Goal: Task Accomplishment & Management: Use online tool/utility

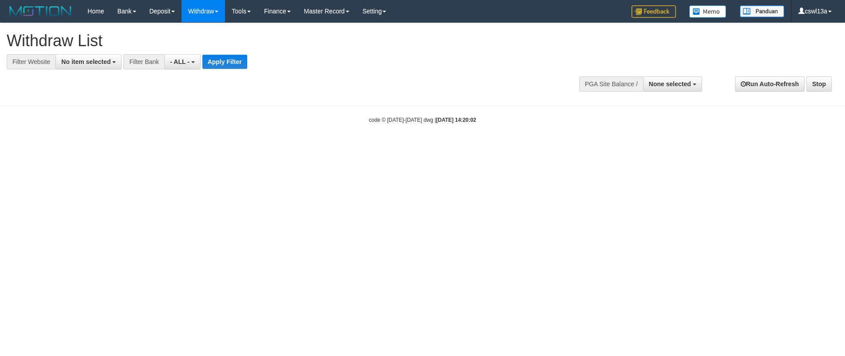
select select
click at [110, 63] on span "No item selected" at bounding box center [85, 61] width 49 height 7
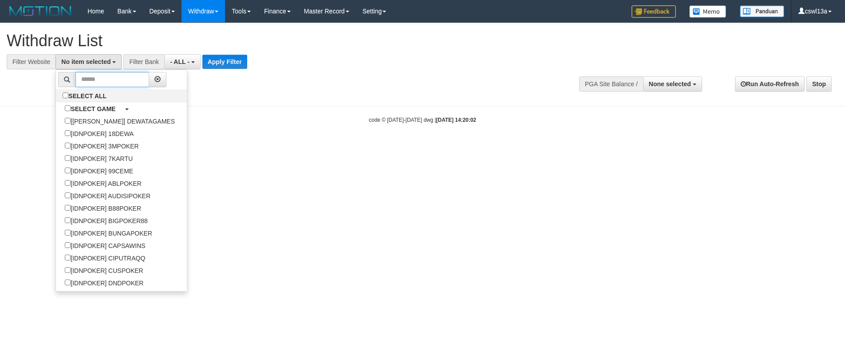
click at [114, 83] on input "text" at bounding box center [112, 79] width 74 height 15
paste input "*********"
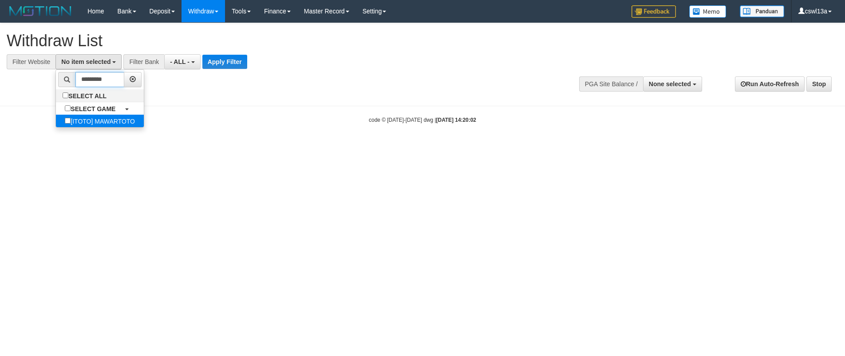
type input "*********"
drag, startPoint x: 113, startPoint y: 121, endPoint x: 143, endPoint y: 116, distance: 30.2
click at [115, 121] on label "[ITOTO] MAWARTOTO" at bounding box center [100, 121] width 88 height 12
select select "***"
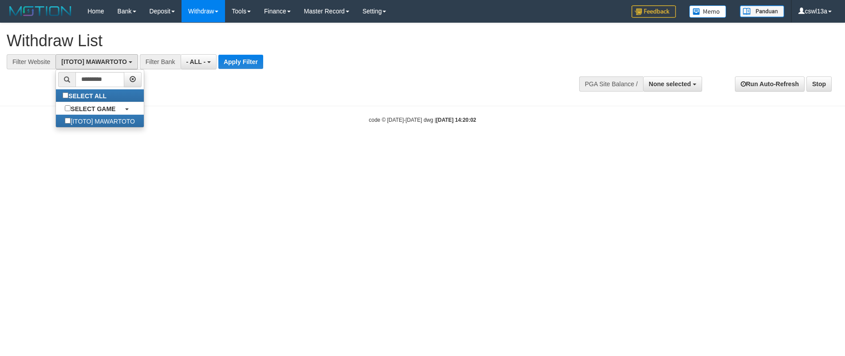
scroll to position [6943, 0]
drag, startPoint x: 247, startPoint y: 102, endPoint x: 254, endPoint y: 77, distance: 26.2
click at [248, 101] on body "Toggle navigation Home Bank Account List Load By Website -" at bounding box center [422, 73] width 845 height 146
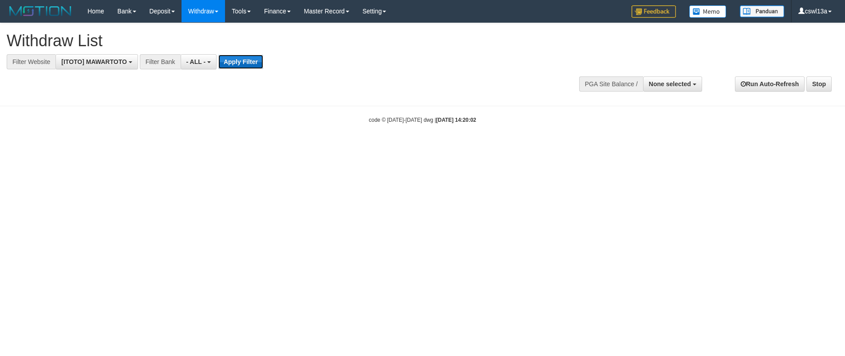
click at [254, 67] on button "Apply Filter" at bounding box center [240, 62] width 45 height 14
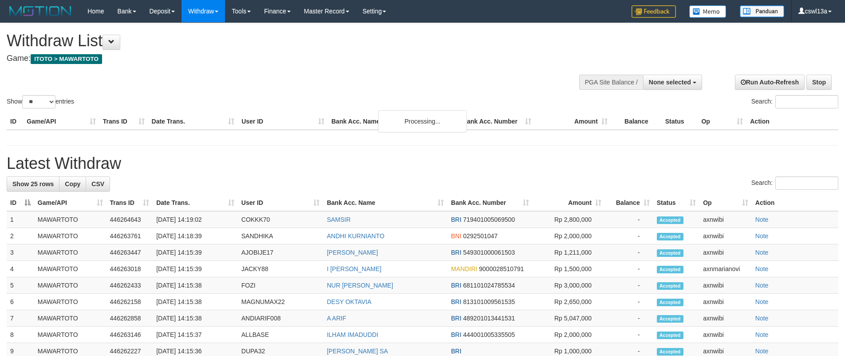
select select
select select "**"
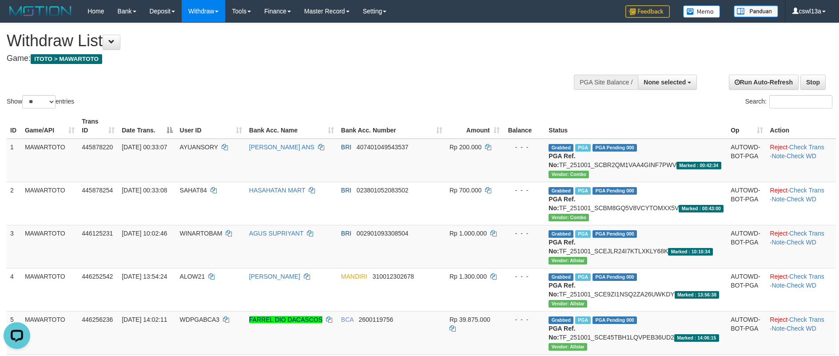
click at [222, 67] on div at bounding box center [419, 67] width 825 height 0
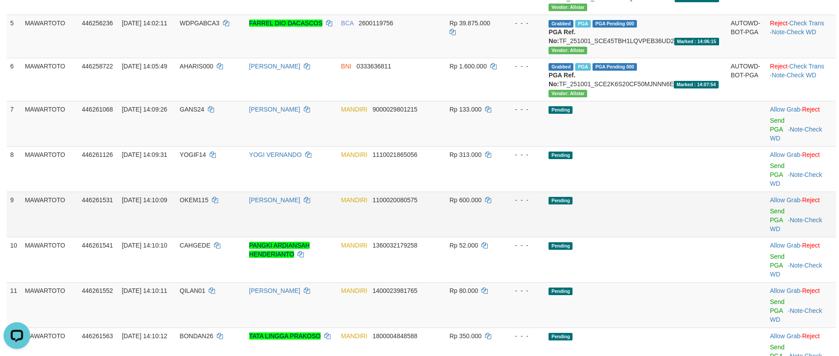
scroll to position [222, 0]
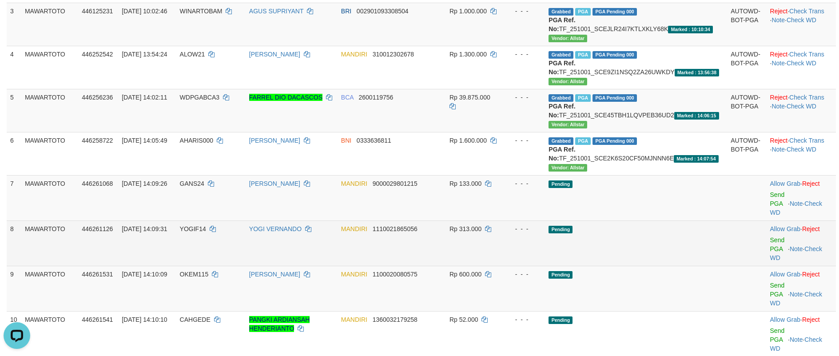
click at [686, 239] on td "Pending" at bounding box center [636, 242] width 182 height 45
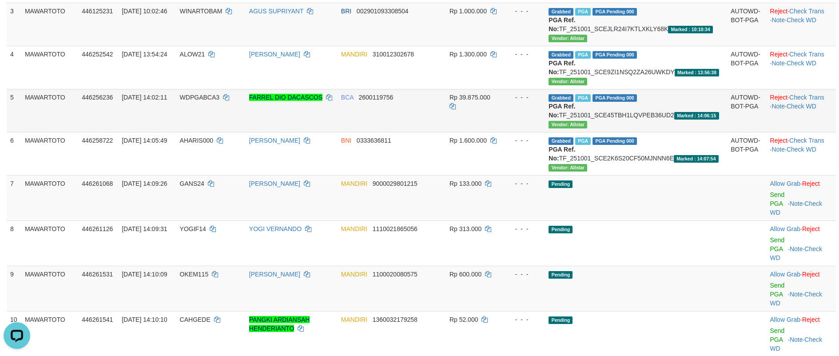
click at [657, 111] on td "Grabbed PGA PGA Pending 000 {"status":"000","data":{"unique_id":"710-446256236-…" at bounding box center [636, 110] width 182 height 43
copy td "TF_251001_SCE45TBH1LQVPEB36UD2"
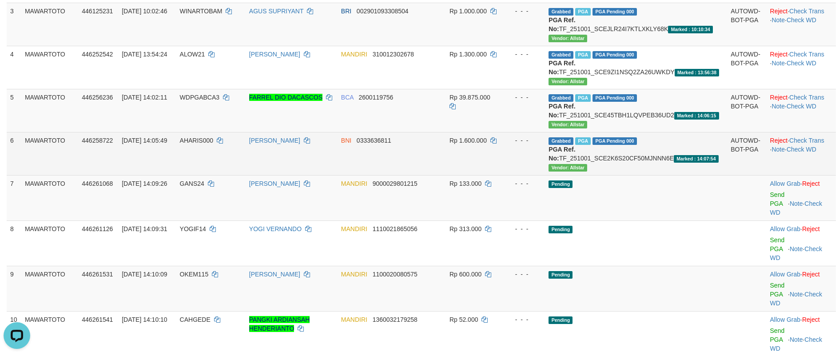
click at [658, 162] on td "Grabbed PGA PGA Pending 000 {"status":"000","data":{"unique_id":"710-446258722-…" at bounding box center [636, 153] width 182 height 43
copy td "TF_251001_SCE2K6S20CF50MJNNN6E"
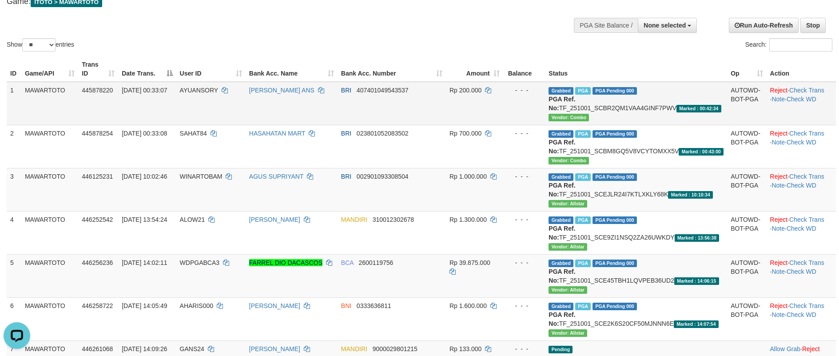
scroll to position [0, 0]
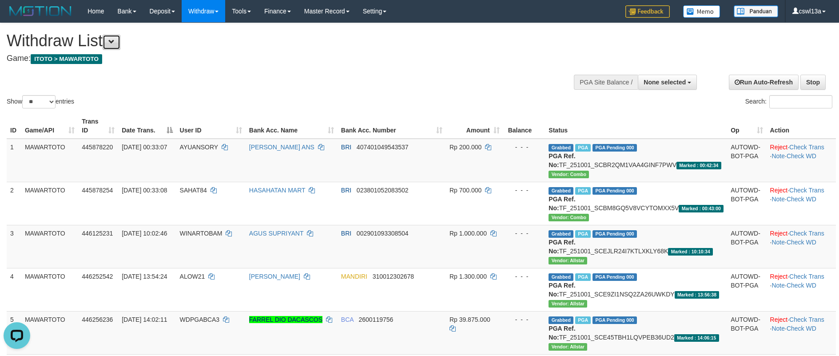
click at [108, 49] on button at bounding box center [112, 42] width 18 height 15
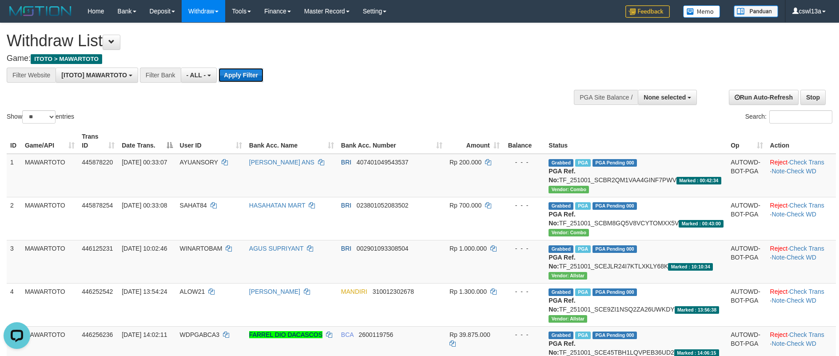
click at [236, 72] on button "Apply Filter" at bounding box center [240, 75] width 45 height 14
click at [384, 72] on div "**********" at bounding box center [232, 74] width 464 height 15
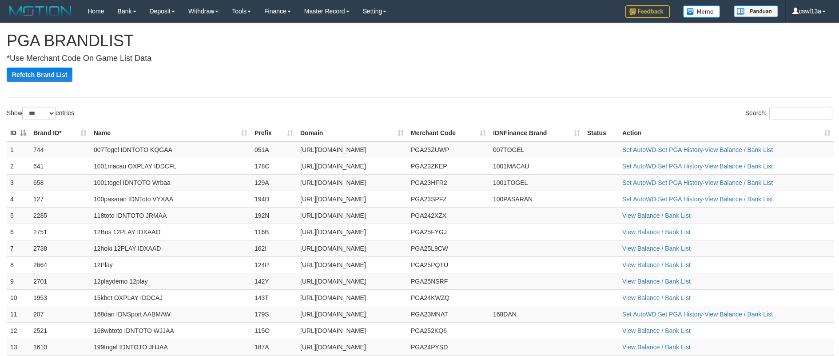
select select "***"
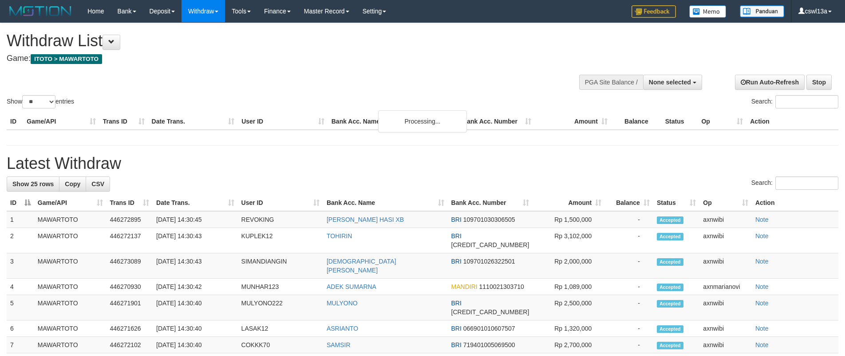
select select
select select "**"
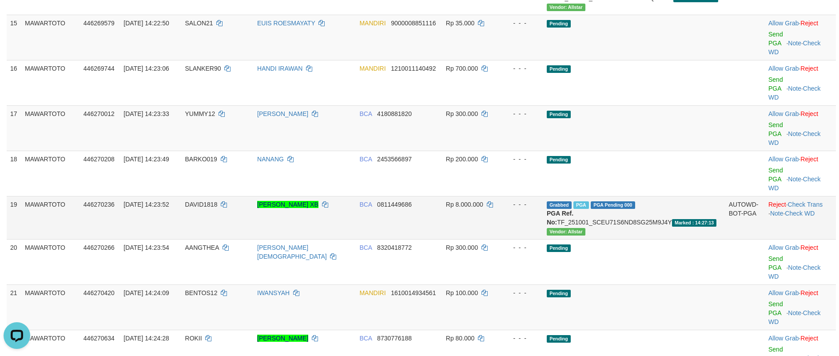
scroll to position [666, 0]
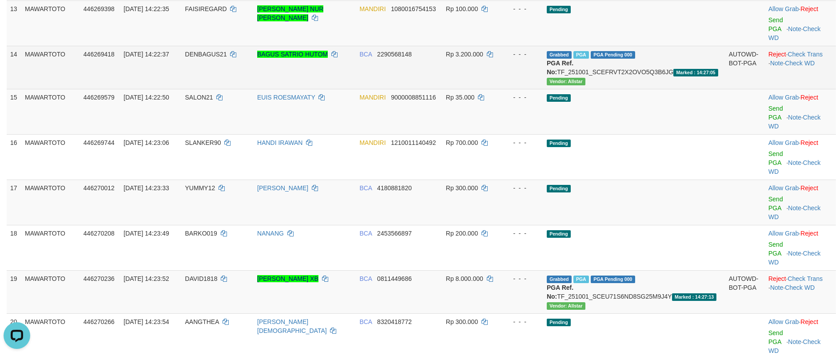
click at [657, 71] on td "Grabbed PGA PGA Pending 000 {"status":"000","data":{"unique_id":"710-446269418-…" at bounding box center [634, 67] width 182 height 43
copy td "TF_251001_SCEFRVT2X2OVO5Q3B6JG"
click at [660, 72] on td "Grabbed PGA PGA Pending 000 {"status":"000","data":{"unique_id":"710-446269418-…" at bounding box center [634, 67] width 182 height 43
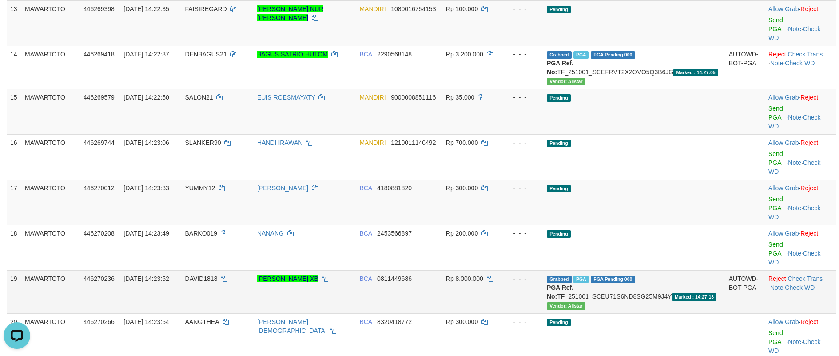
click at [689, 296] on td "Grabbed PGA PGA Pending 000 {"status":"000","data":{"unique_id":"710-446270236-…" at bounding box center [634, 291] width 182 height 43
copy td "TF_251001_SCEU71S6ND8SG25M9J4Y"
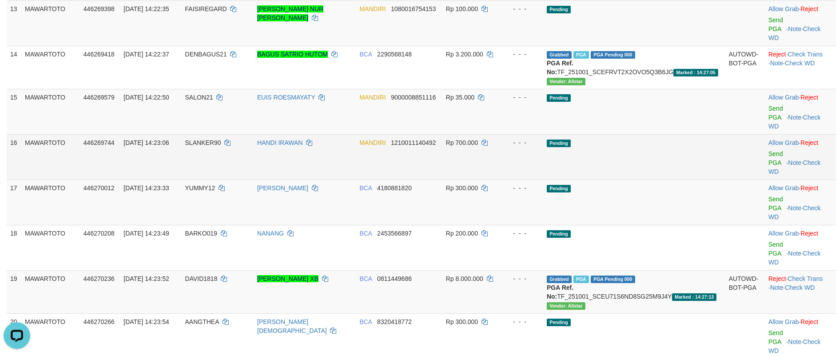
click at [166, 162] on td "01/10/2025 14:23:06" at bounding box center [150, 156] width 61 height 45
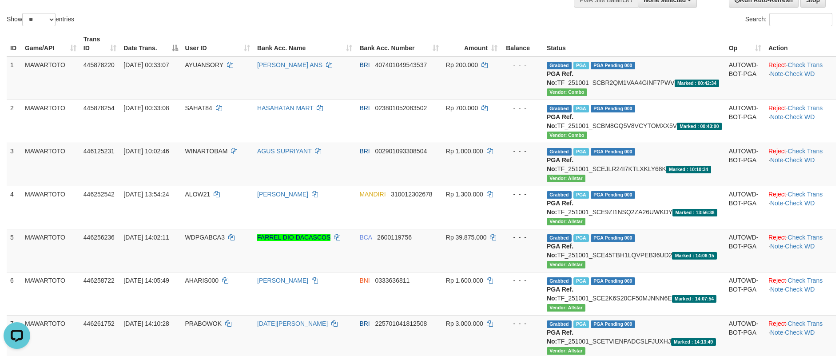
scroll to position [0, 0]
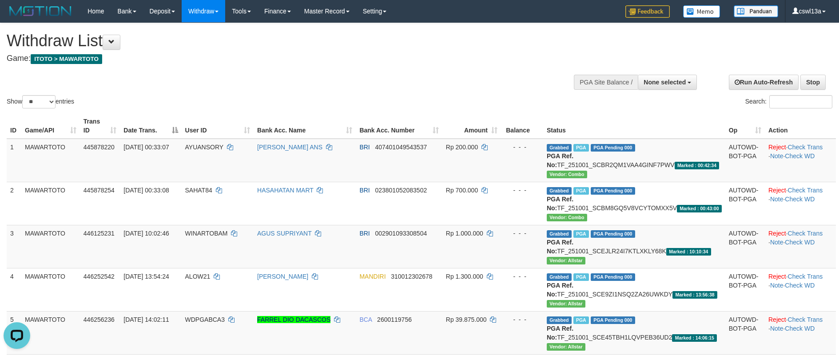
click at [511, 41] on h1 "Withdraw List" at bounding box center [278, 41] width 543 height 18
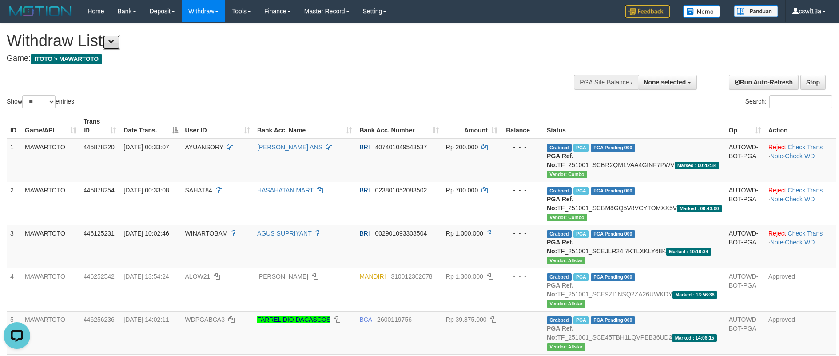
click at [109, 46] on button at bounding box center [112, 42] width 18 height 15
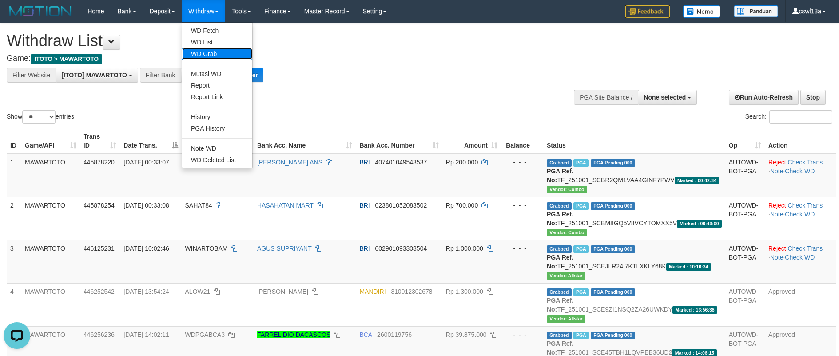
click at [206, 48] on link "WD Grab" at bounding box center [217, 54] width 70 height 12
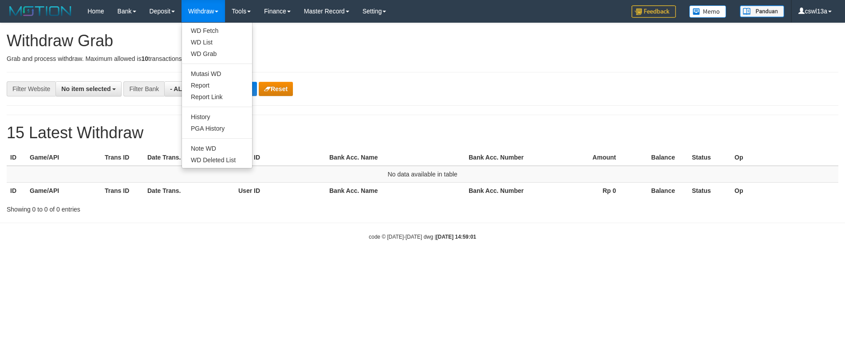
select select
click at [205, 47] on link "WD List" at bounding box center [217, 42] width 70 height 12
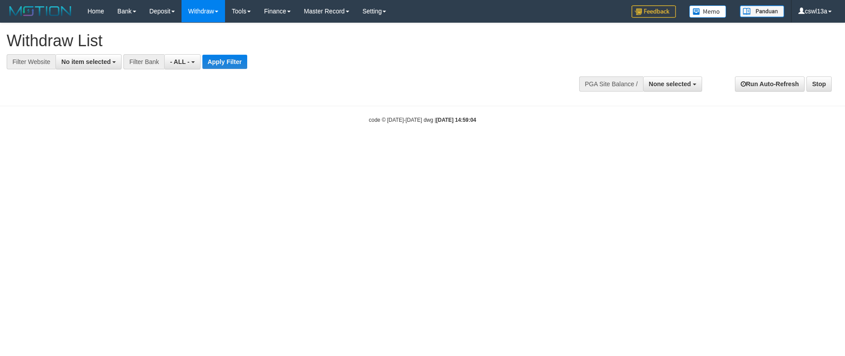
select select
drag, startPoint x: 80, startPoint y: 57, endPoint x: 83, endPoint y: 92, distance: 35.2
click at [80, 61] on button "No item selected" at bounding box center [88, 61] width 66 height 15
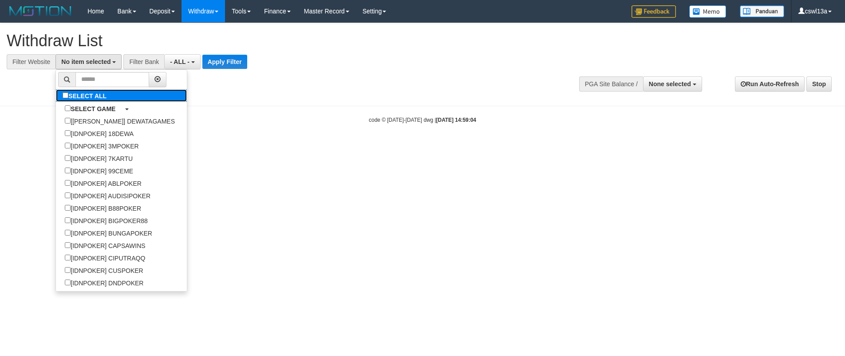
click at [83, 92] on label "SELECT ALL" at bounding box center [85, 95] width 59 height 12
select select "***"
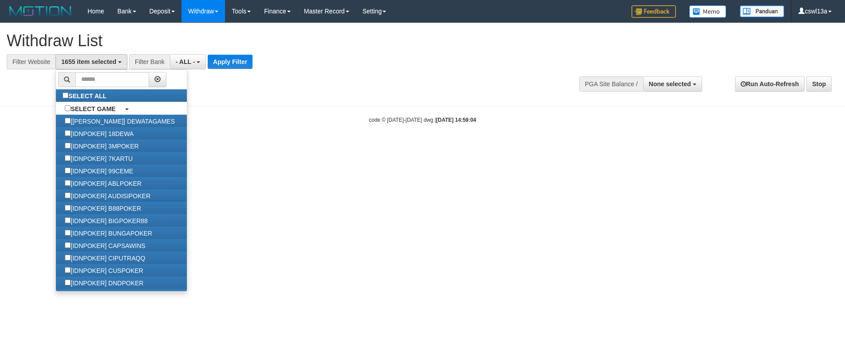
scroll to position [8, 0]
click at [89, 92] on label "SELECT ALL" at bounding box center [85, 95] width 59 height 12
select select
click at [95, 78] on input "text" at bounding box center [112, 79] width 74 height 15
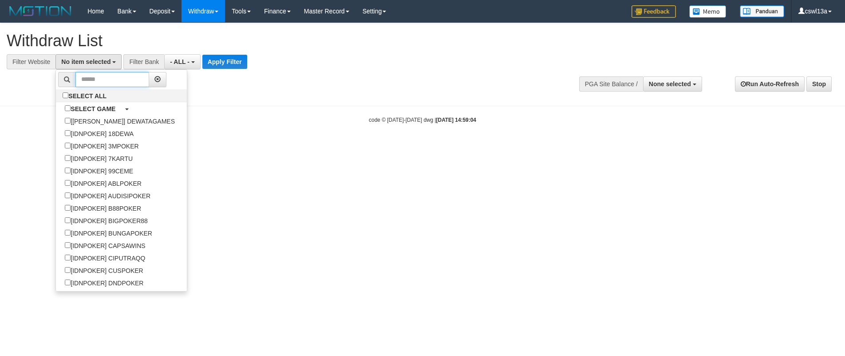
paste input "**********"
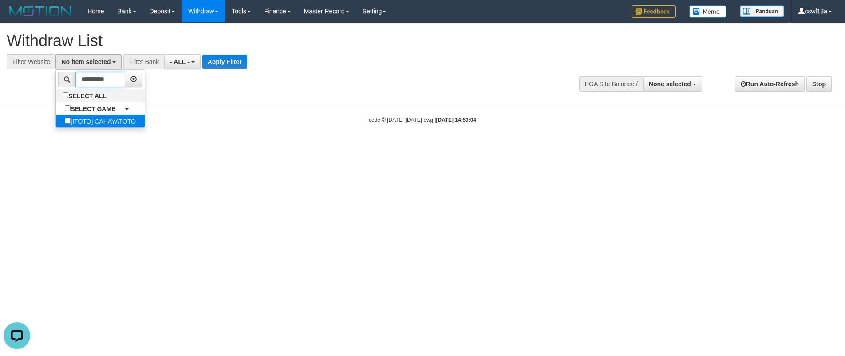
type input "**********"
click at [131, 121] on label "[ITOTO] CAHAYATOTO" at bounding box center [100, 121] width 89 height 12
select select "****"
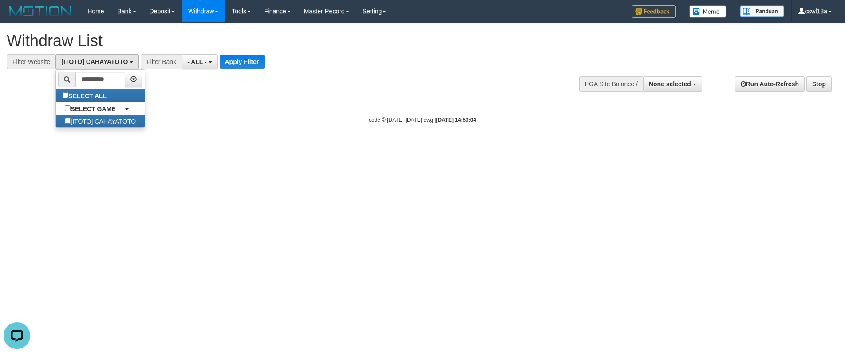
click at [217, 92] on div "**********" at bounding box center [422, 60] width 845 height 74
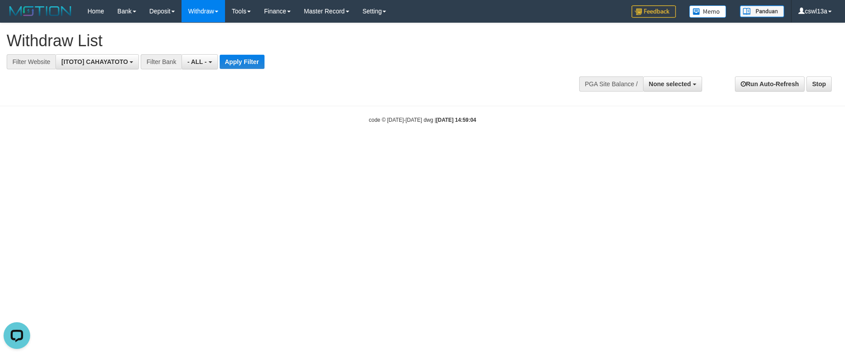
click at [242, 70] on div "**********" at bounding box center [422, 60] width 845 height 74
click at [242, 68] on button "Apply Filter" at bounding box center [242, 62] width 45 height 14
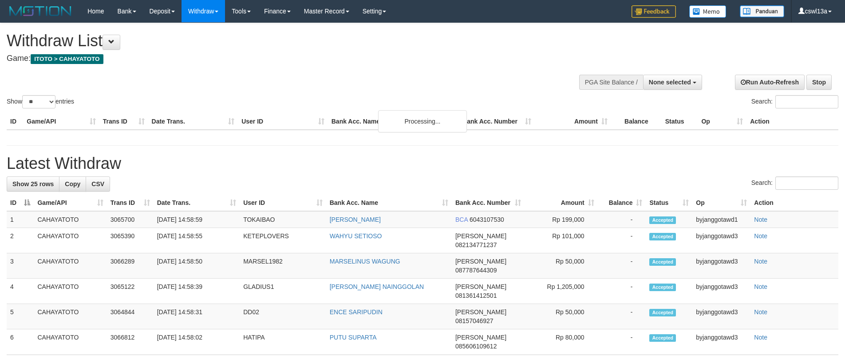
select select
select select "**"
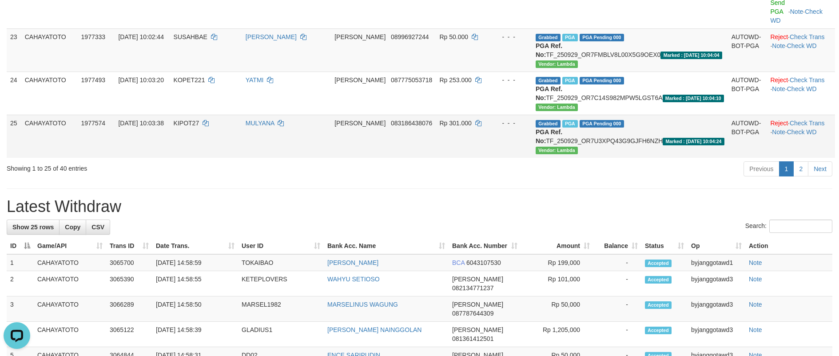
scroll to position [888, 0]
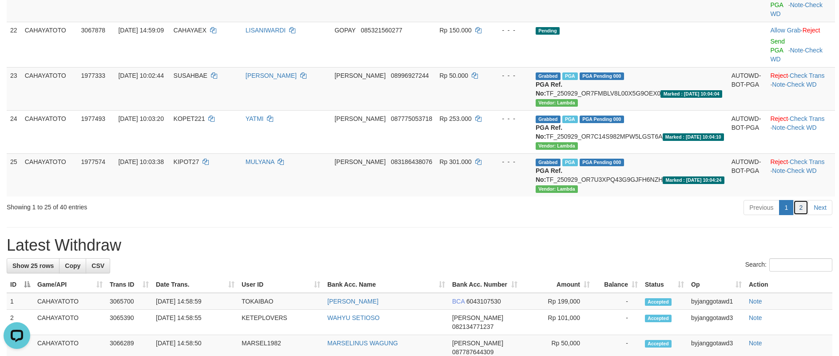
click at [799, 201] on link "2" at bounding box center [800, 207] width 15 height 15
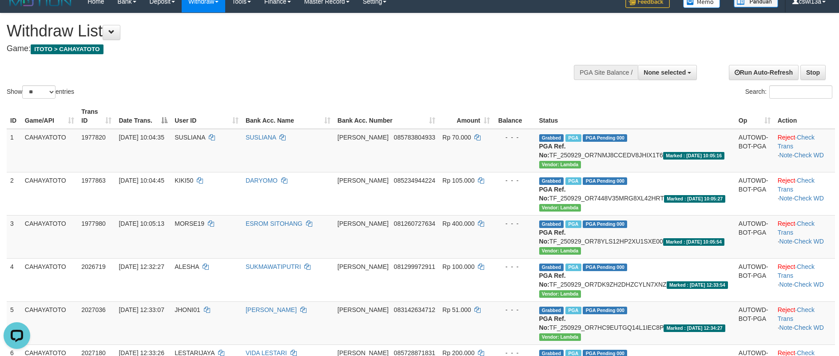
scroll to position [0, 0]
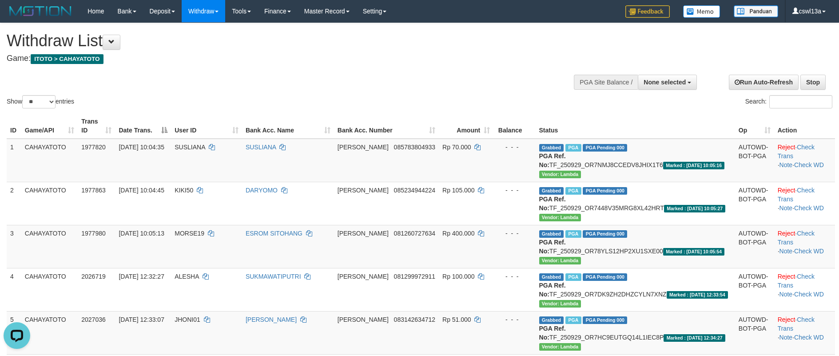
click at [195, 85] on div "Show ** ** ** *** entries Search:" at bounding box center [419, 66] width 839 height 87
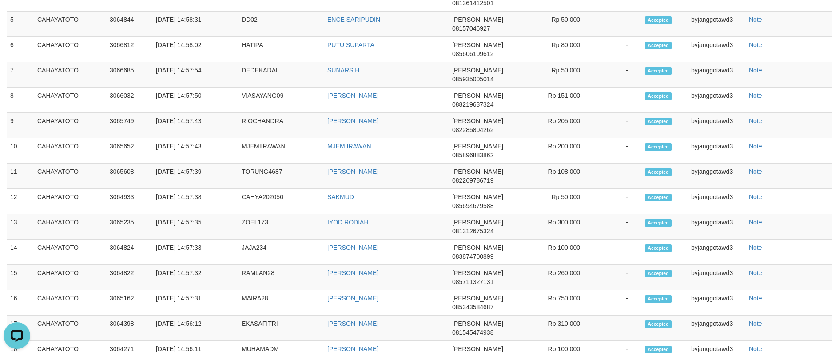
scroll to position [666, 0]
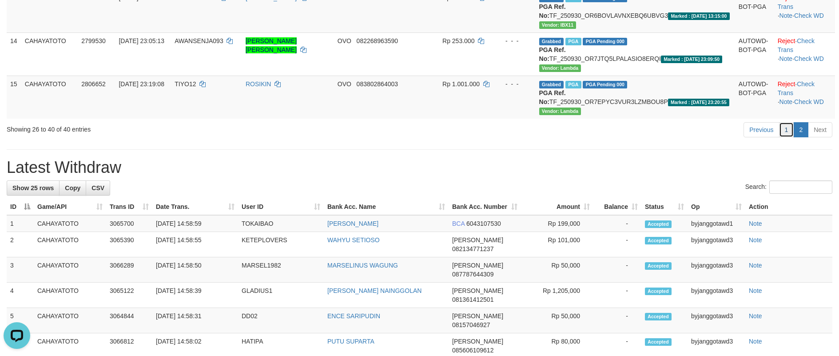
click at [781, 130] on link "1" at bounding box center [786, 129] width 15 height 15
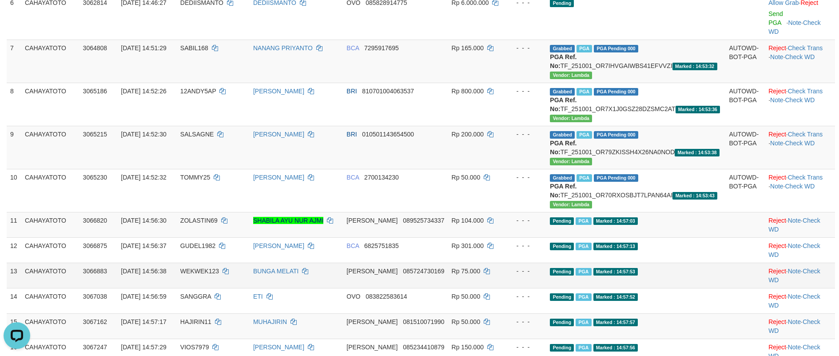
scroll to position [359, 0]
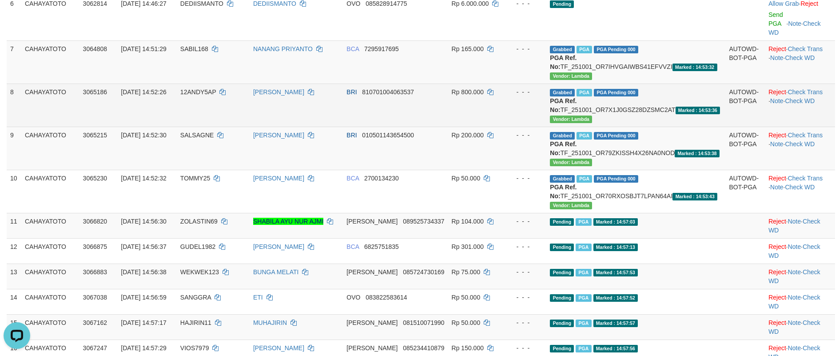
click at [629, 109] on td "Grabbed PGA PGA Pending 000 {"status":"000","data":{"unique_id":"1609-3065186-2…" at bounding box center [635, 104] width 179 height 43
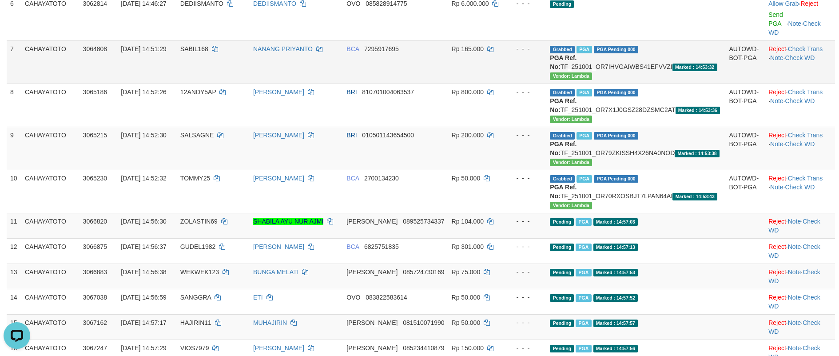
click at [643, 66] on td "Grabbed PGA PGA Pending 000 {"status":"000","data":{"unique_id":"1609-3064808-2…" at bounding box center [635, 61] width 179 height 43
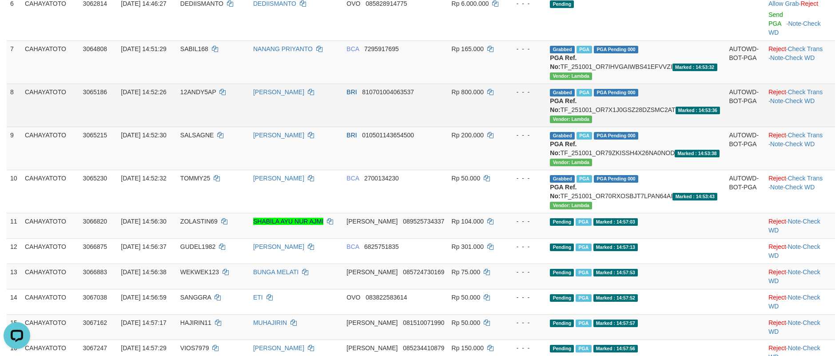
copy td "TF_251001_OR7IHVGAIWBS41EFVVZI"
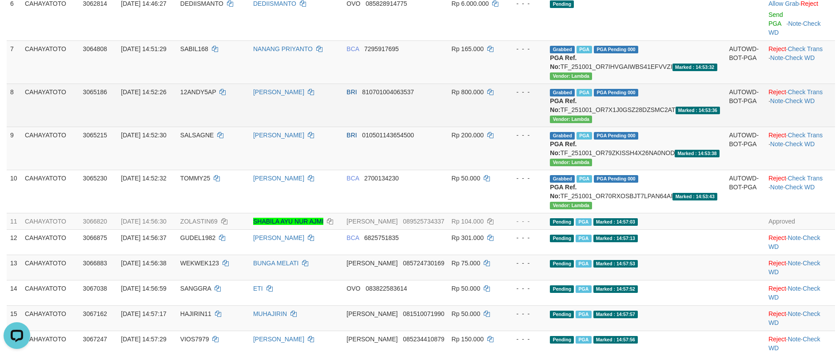
click at [660, 107] on td "Grabbed PGA PGA Pending 000 {"status":"000","data":{"unique_id":"1609-3065186-2…" at bounding box center [635, 104] width 179 height 43
copy td "TF_251001_OR7X1J0GSZ28DZSMC2AT"
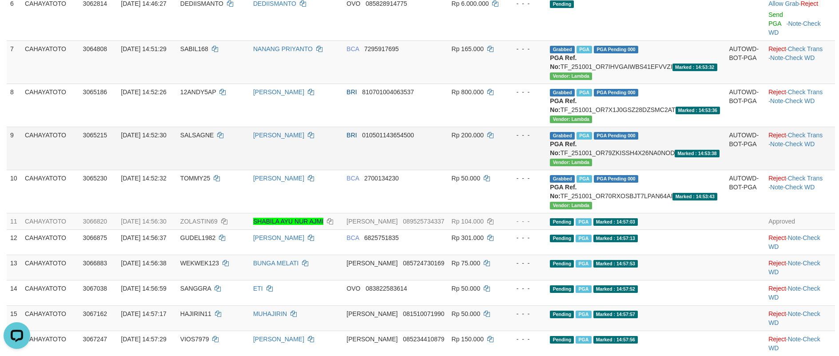
click at [640, 158] on td "Grabbed PGA PGA Pending 000 {"status":"000","data":{"unique_id":"1609-3065215-2…" at bounding box center [635, 148] width 179 height 43
click at [649, 156] on td "Grabbed PGA PGA Pending 000 {"status":"000","data":{"unique_id":"1609-3065215-2…" at bounding box center [635, 148] width 179 height 43
copy td "TF_251001_OR79ZKISSH4X26NA0NOD"
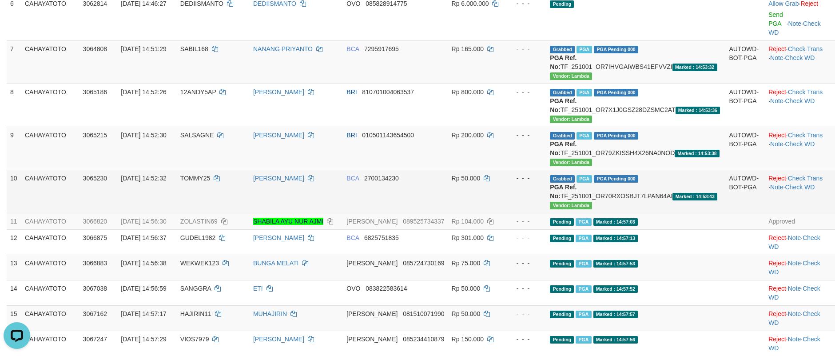
click at [652, 197] on td "Grabbed PGA PGA Pending 000 {"status":"000","data":{"unique_id":"1609-3065230-2…" at bounding box center [635, 191] width 179 height 43
copy td "TF_251001_OR70RXOSBJT7LPAN64AI"
click at [652, 197] on td "Grabbed PGA PGA Pending 000 {"status":"000","data":{"unique_id":"1609-3065230-2…" at bounding box center [635, 191] width 179 height 43
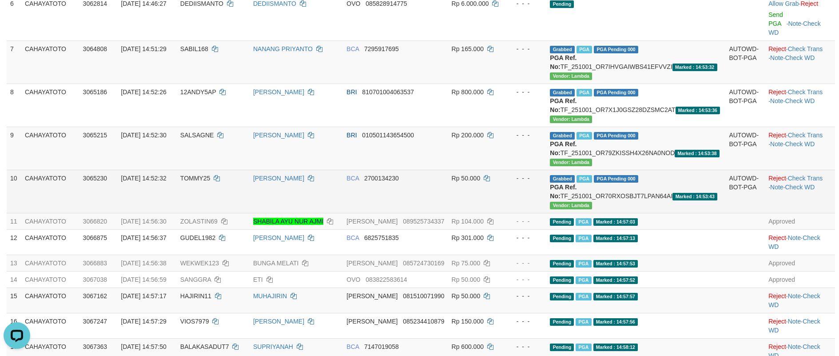
click at [44, 174] on td "CAHAYATOTO" at bounding box center [50, 191] width 58 height 43
copy td "CAHAYATOTO"
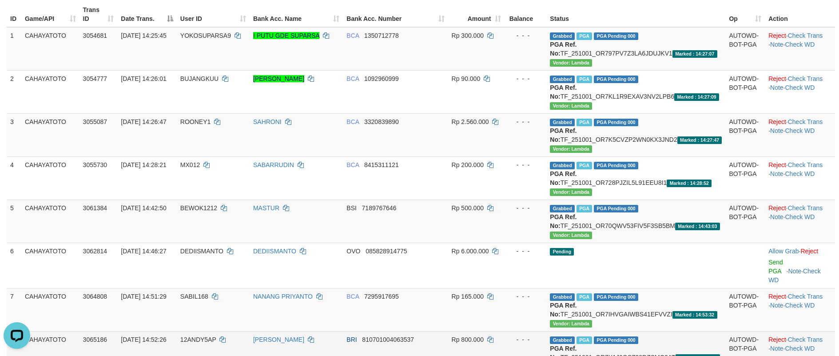
scroll to position [0, 0]
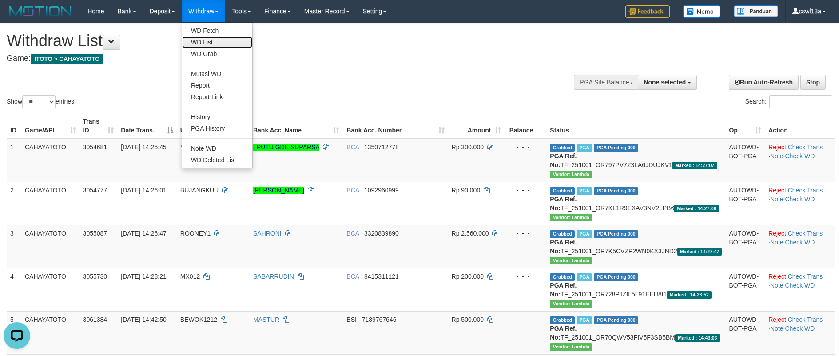
click at [214, 43] on link "WD List" at bounding box center [217, 42] width 70 height 12
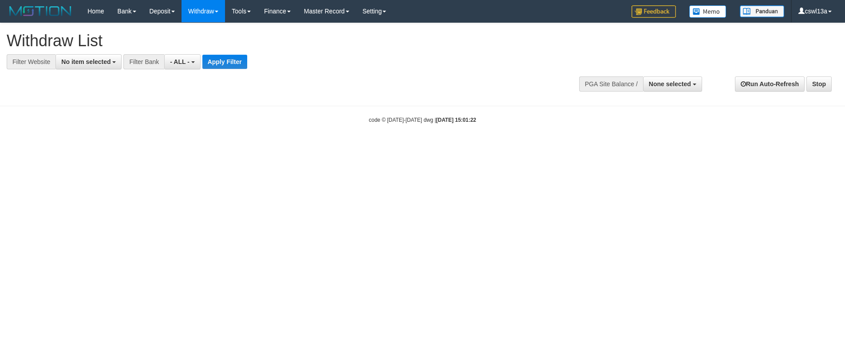
select select
click at [108, 64] on span "No item selected" at bounding box center [85, 61] width 49 height 7
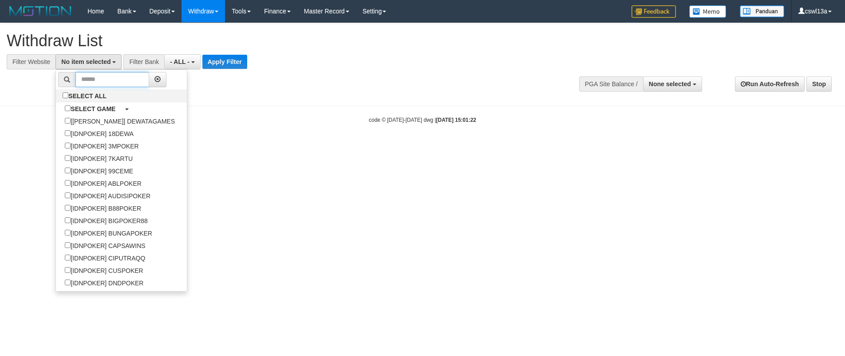
click at [107, 86] on input "text" at bounding box center [112, 79] width 74 height 15
paste input "**********"
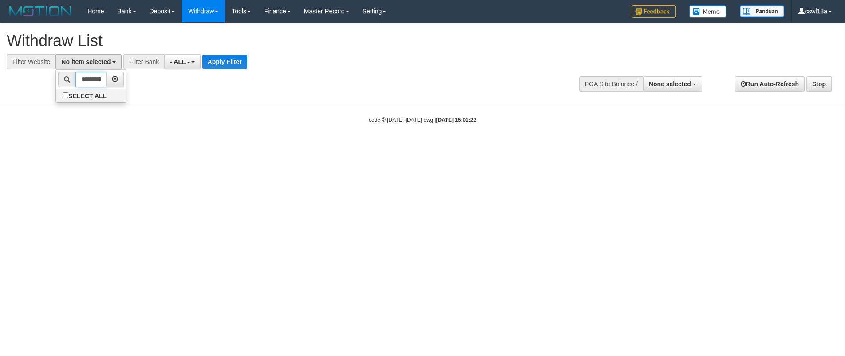
click at [93, 79] on input "**********" at bounding box center [90, 79] width 31 height 15
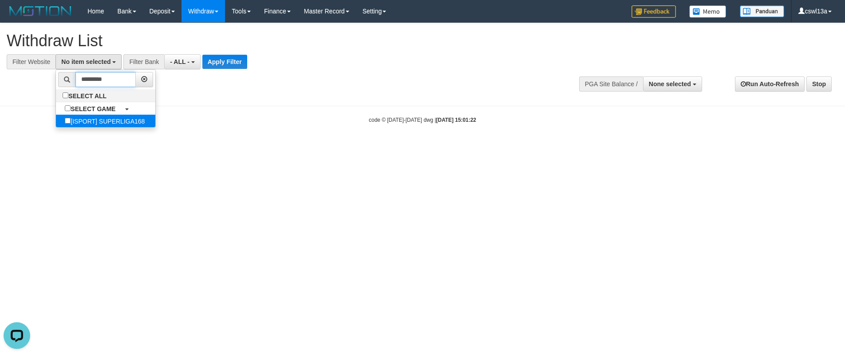
type input "*********"
click at [114, 119] on label "[ISPORT] SUPERLIGA168" at bounding box center [105, 121] width 98 height 12
select select "***"
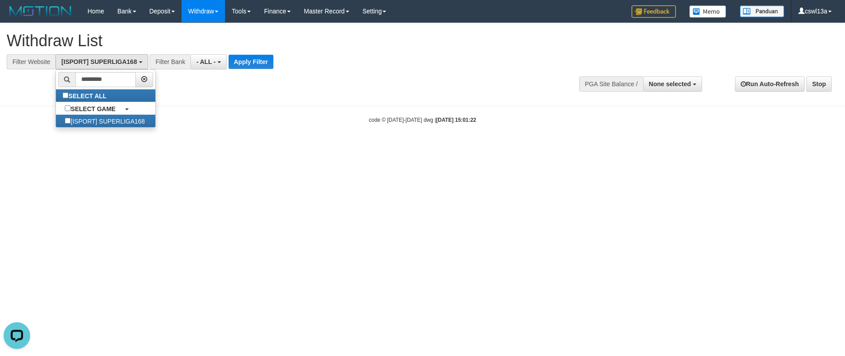
scroll to position [2257, 0]
click at [203, 110] on body "Toggle navigation Home Bank Account List Load By Website -" at bounding box center [422, 73] width 845 height 146
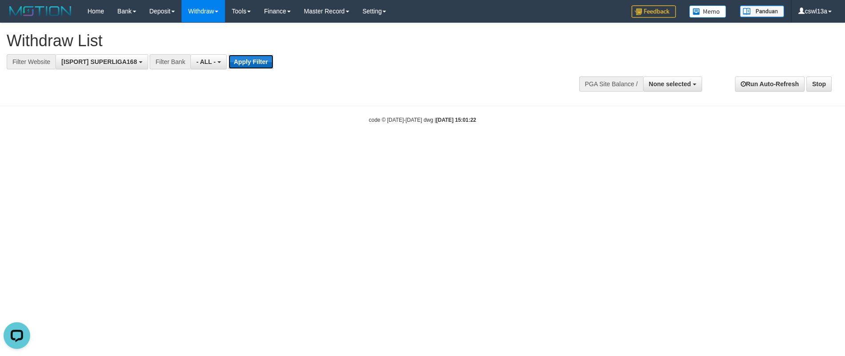
click at [246, 64] on button "Apply Filter" at bounding box center [251, 62] width 45 height 14
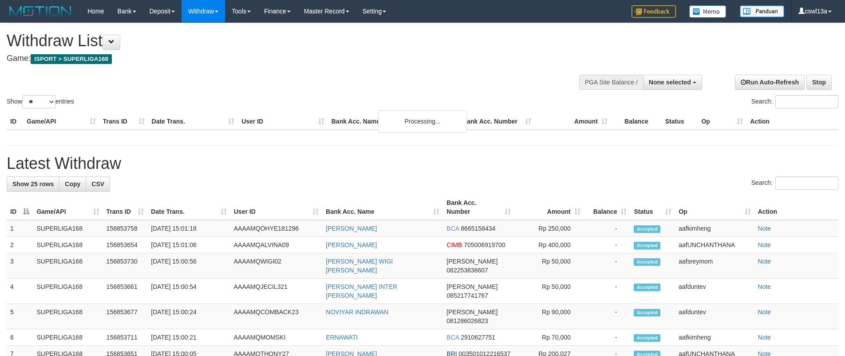
select select
select select "**"
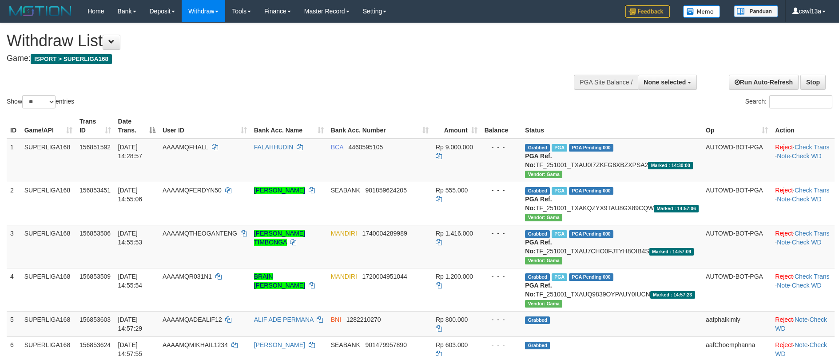
click at [230, 79] on div "Show ** ** ** *** entries Search:" at bounding box center [419, 66] width 839 height 87
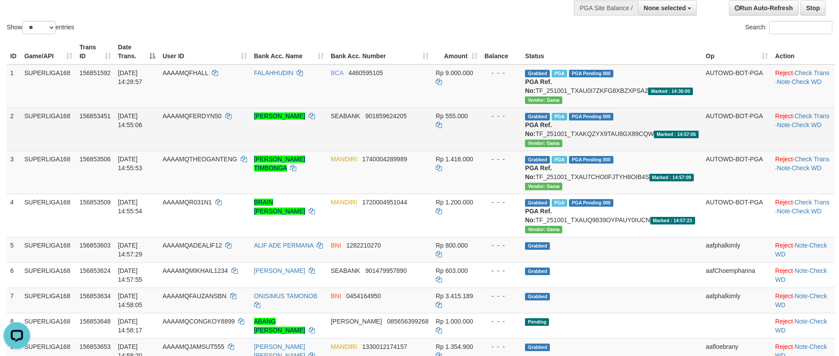
click at [619, 130] on td "Grabbed PGA PGA Pending 000 {"status":"000","data":{"unique_id":"347-156853451-…" at bounding box center [611, 128] width 181 height 43
copy td "TF_251001_TXAKQZYX9TAU8GX89CQW"
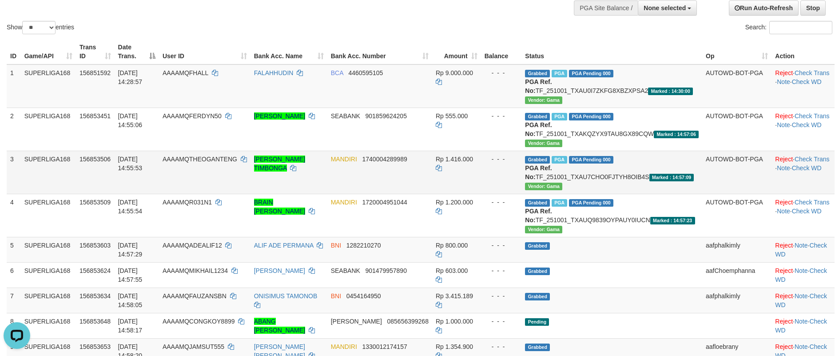
click at [659, 174] on td "Grabbed PGA PGA Pending 000 {"status":"000","data":{"unique_id":"347-156853506-…" at bounding box center [611, 171] width 181 height 43
copy td "TF_251001_TXAU7CHO0FJTYH8OIB4S"
click at [659, 174] on td "Grabbed PGA PGA Pending 000 {"status":"000","data":{"unique_id":"347-156853506-…" at bounding box center [611, 171] width 181 height 43
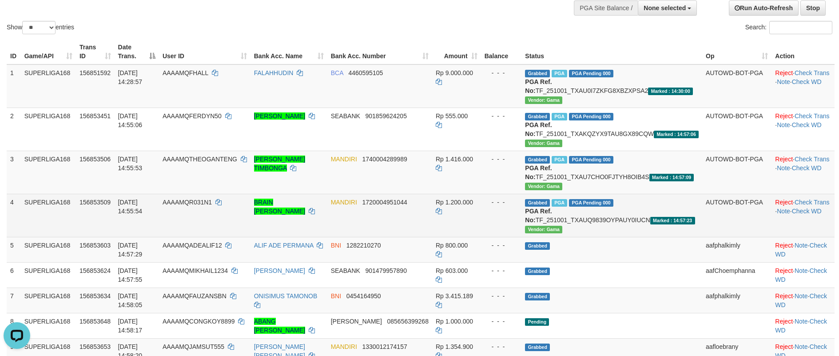
click at [653, 215] on td "Grabbed PGA PGA Pending 000 {"status":"000","data":{"unique_id":"347-156853509-…" at bounding box center [611, 215] width 181 height 43
click at [653, 221] on td "Grabbed PGA PGA Pending 000 {"status":"000","data":{"unique_id":"347-156853509-…" at bounding box center [611, 215] width 181 height 43
copy td "TF_251001_TXAUQ9839OYPAUY0IUCN"
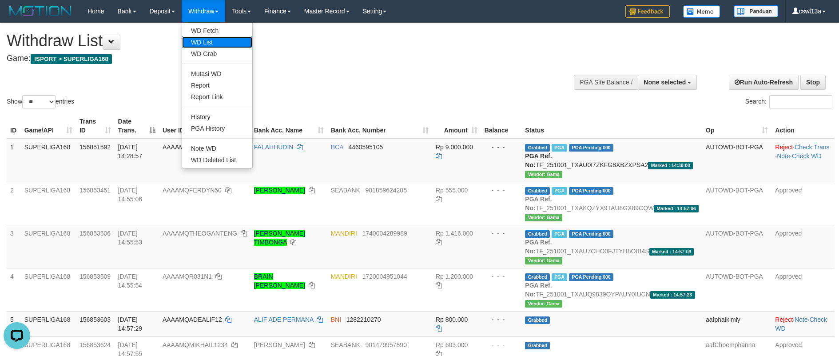
click at [210, 44] on link "WD List" at bounding box center [217, 42] width 70 height 12
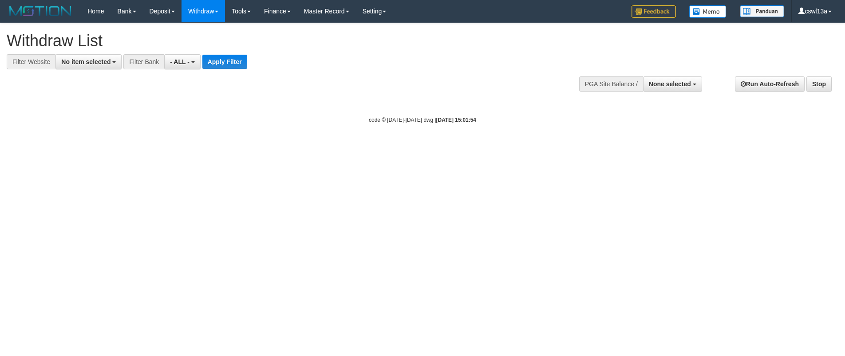
select select
drag, startPoint x: 113, startPoint y: 63, endPoint x: 111, endPoint y: 84, distance: 21.4
click at [113, 63] on b "button" at bounding box center [114, 62] width 4 height 2
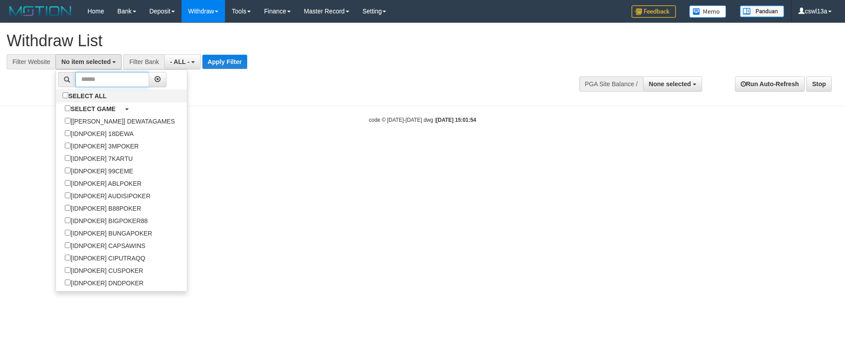
click at [111, 85] on input "text" at bounding box center [112, 79] width 74 height 15
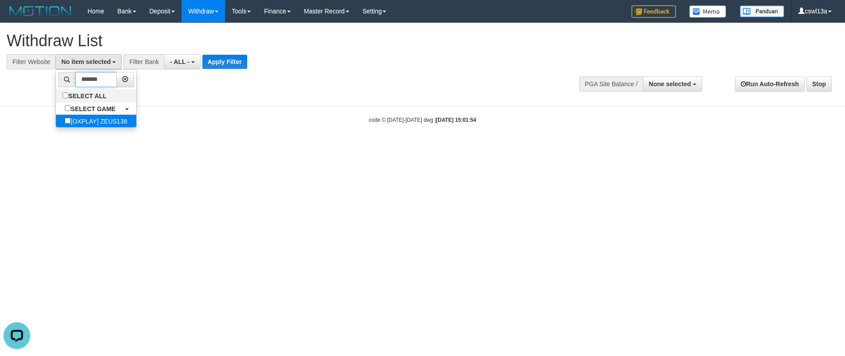
type input "*******"
click at [120, 115] on label "[OXPLAY] ZEUS138" at bounding box center [96, 121] width 80 height 12
select select "***"
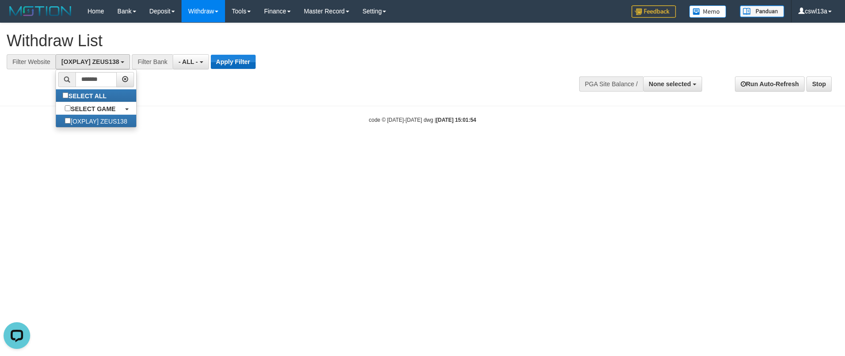
drag, startPoint x: 212, startPoint y: 106, endPoint x: 225, endPoint y: 59, distance: 49.3
click at [212, 105] on body "Toggle navigation Home Bank Account List Load By Website -" at bounding box center [422, 73] width 845 height 146
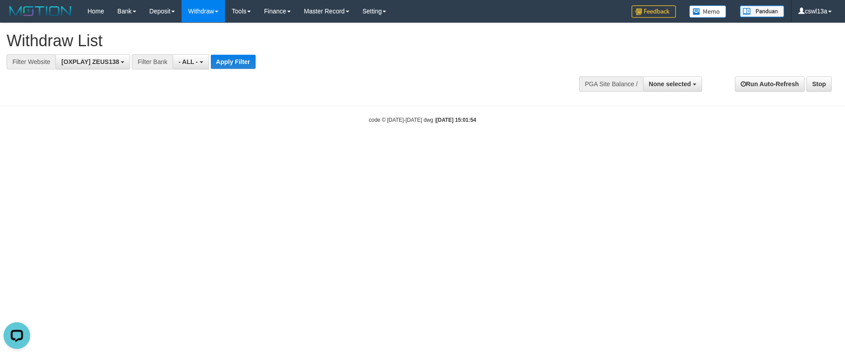
click at [236, 52] on div "**********" at bounding box center [284, 46] width 554 height 46
click at [237, 59] on button "Apply Filter" at bounding box center [233, 62] width 45 height 14
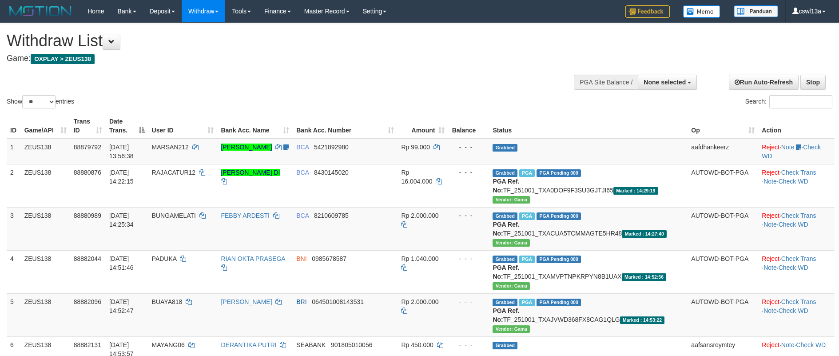
select select
select select "**"
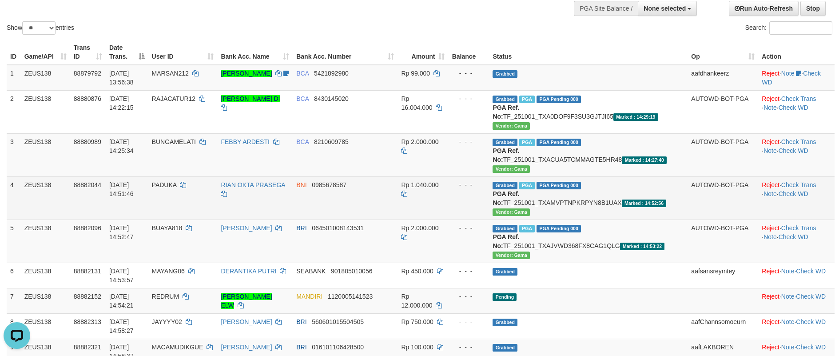
scroll to position [74, 0]
click at [585, 199] on td "Grabbed PGA PGA Pending 000 {"status":"000","data":{"unique_id":"454-88882044-2…" at bounding box center [588, 197] width 198 height 43
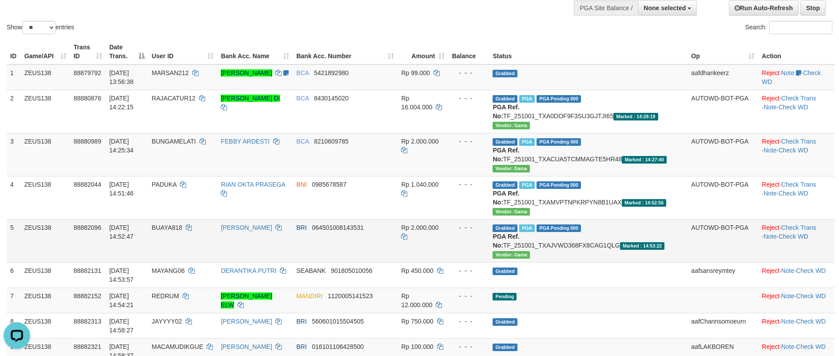
copy td "TF_251001_TXAMVPTNPKRPYN8B1UAX"
click at [642, 245] on td "Grabbed PGA PGA Pending 000 {"status":"000","data":{"unique_id":"454-88882096-2…" at bounding box center [588, 240] width 198 height 43
copy td "TF_251001_TXAJVWD368FX8CAG1QLG"
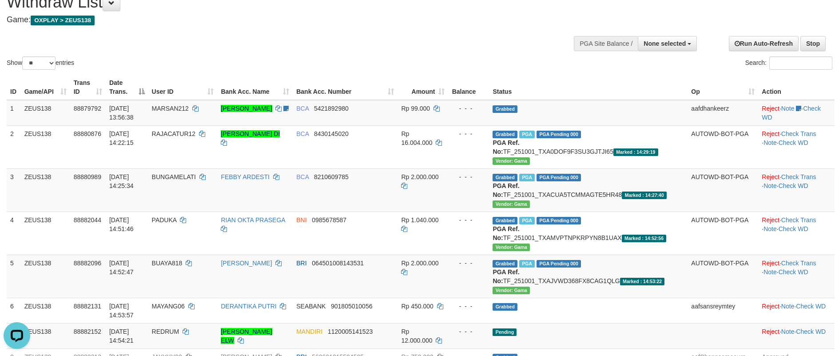
scroll to position [0, 0]
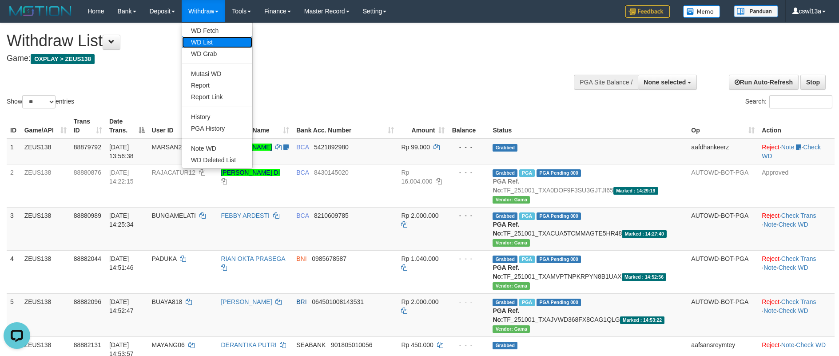
click at [199, 41] on link "WD List" at bounding box center [217, 42] width 70 height 12
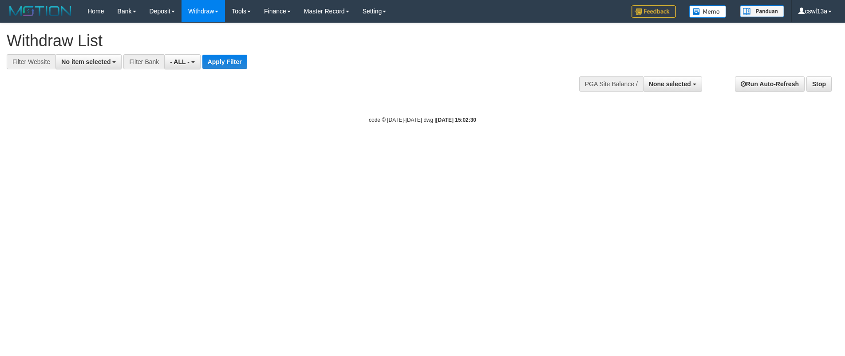
select select
click at [75, 61] on span "No item selected" at bounding box center [85, 61] width 49 height 7
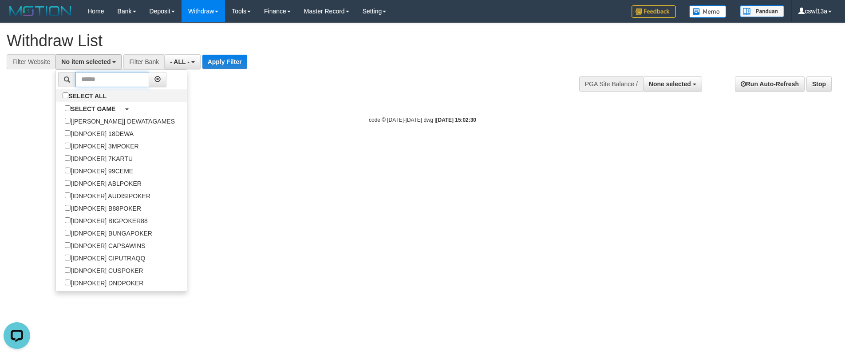
click at [82, 76] on input "text" at bounding box center [112, 79] width 74 height 15
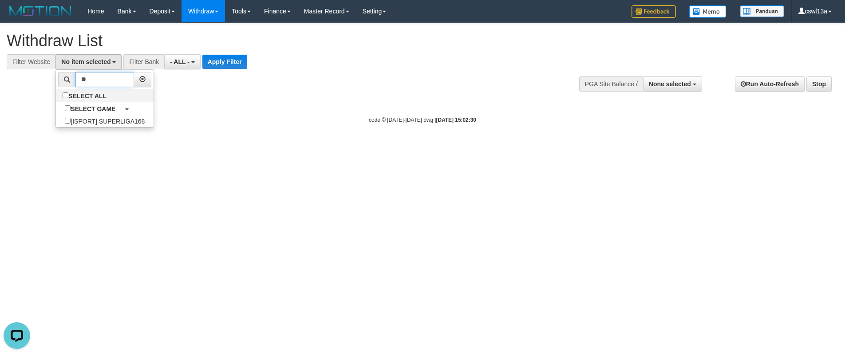
type input "*"
type input "*********"
drag, startPoint x: 115, startPoint y: 120, endPoint x: 173, endPoint y: 106, distance: 59.5
click at [118, 120] on label "[ITOTO] MAWARTOTO" at bounding box center [100, 121] width 88 height 12
click at [224, 87] on div "**********" at bounding box center [422, 60] width 845 height 74
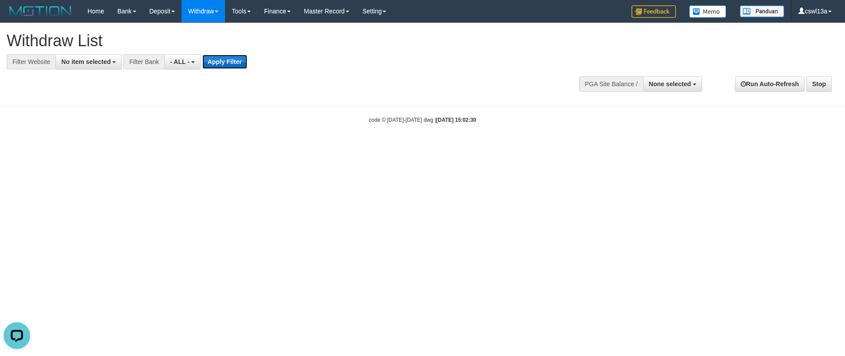
click at [226, 61] on button "Apply Filter" at bounding box center [224, 62] width 45 height 14
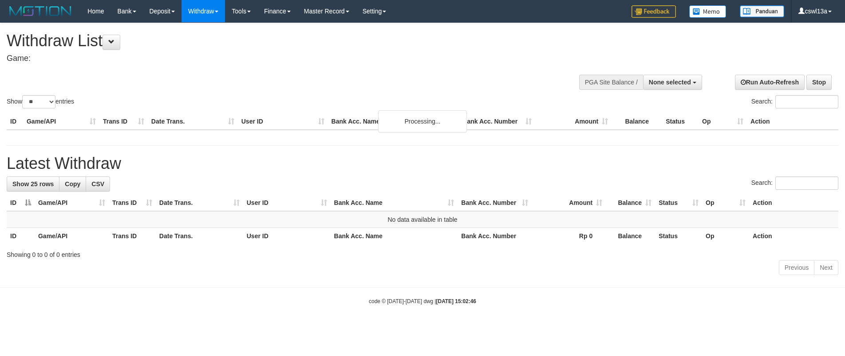
select select
select select "**"
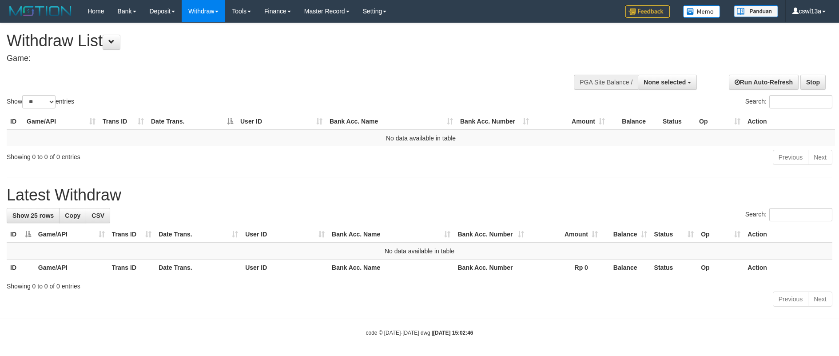
drag, startPoint x: 205, startPoint y: 83, endPoint x: 230, endPoint y: 83, distance: 25.3
click at [205, 83] on div "Show ** ** ** *** entries Search:" at bounding box center [419, 66] width 839 height 87
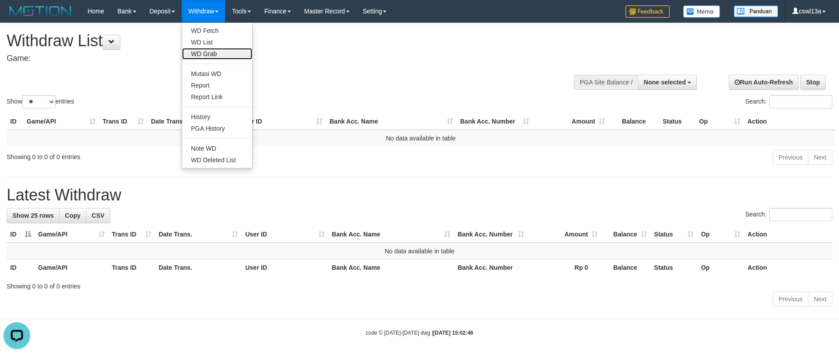
click at [199, 48] on link "WD Grab" at bounding box center [217, 54] width 70 height 12
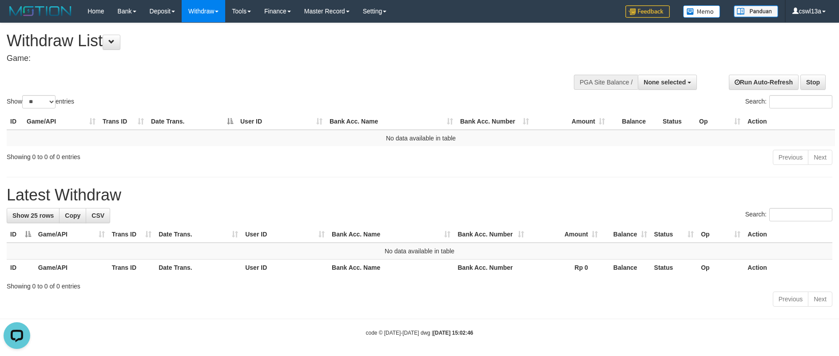
click at [199, 48] on h1 "Withdraw List" at bounding box center [278, 41] width 543 height 18
click at [199, 11] on link "Withdraw" at bounding box center [204, 11] width 44 height 22
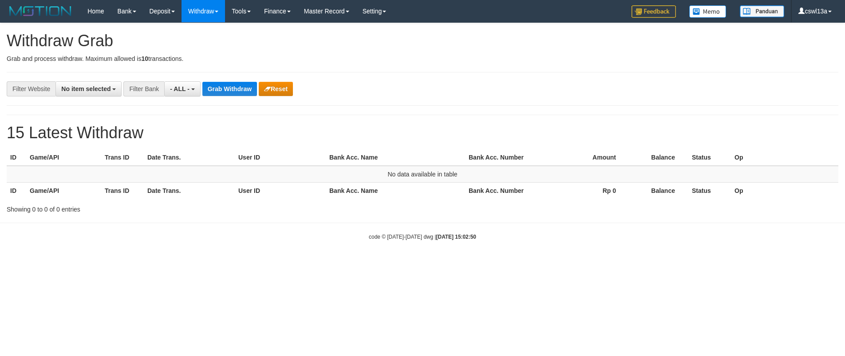
select select
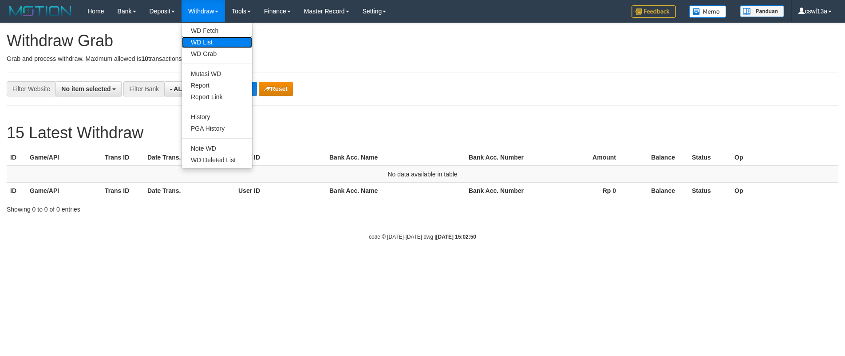
click at [203, 37] on link "WD List" at bounding box center [217, 42] width 70 height 12
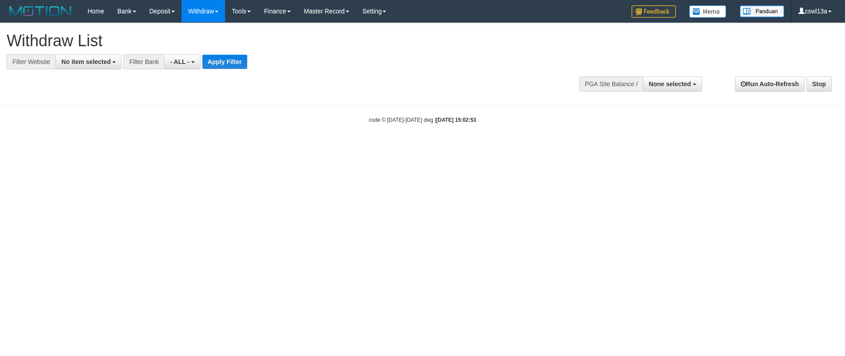
select select
click at [119, 66] on button "No item selected" at bounding box center [88, 61] width 66 height 15
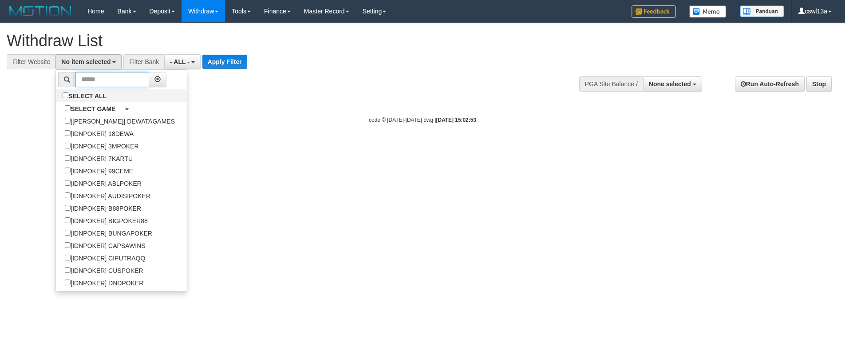
click at [113, 80] on input "text" at bounding box center [112, 79] width 74 height 15
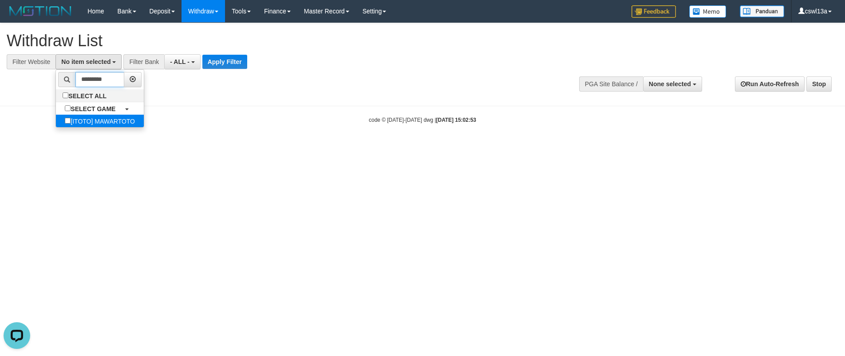
type input "*********"
click at [86, 119] on label "[ITOTO] MAWARTOTO" at bounding box center [100, 121] width 88 height 12
select select "***"
click at [226, 109] on body "Toggle navigation Home Bank Account List Load By Website -" at bounding box center [422, 73] width 845 height 146
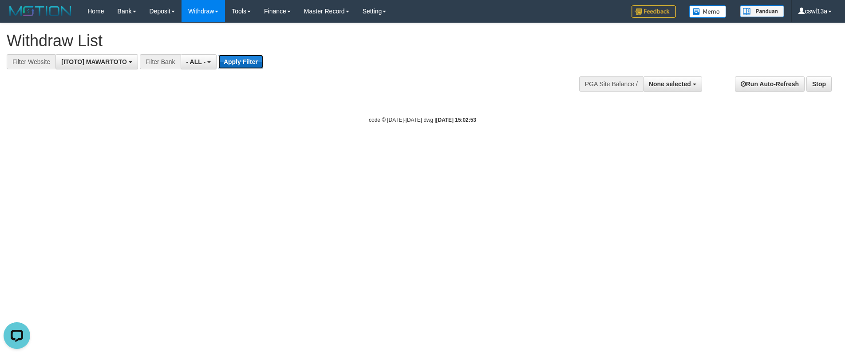
click at [232, 67] on button "Apply Filter" at bounding box center [240, 62] width 45 height 14
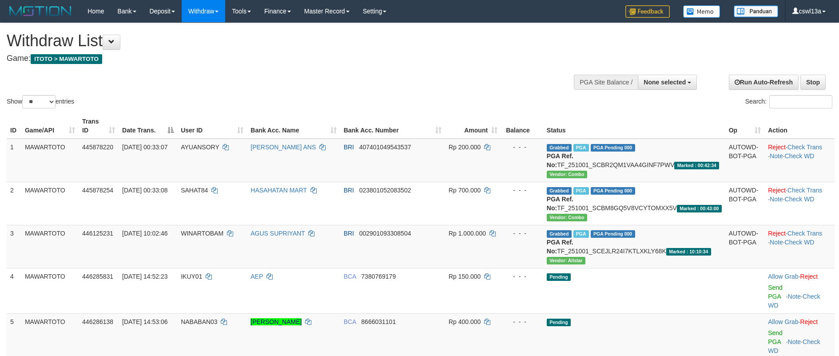
select select
select select "**"
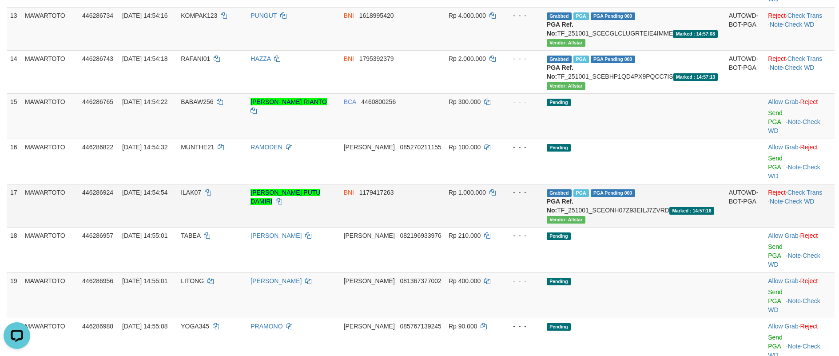
scroll to position [592, 0]
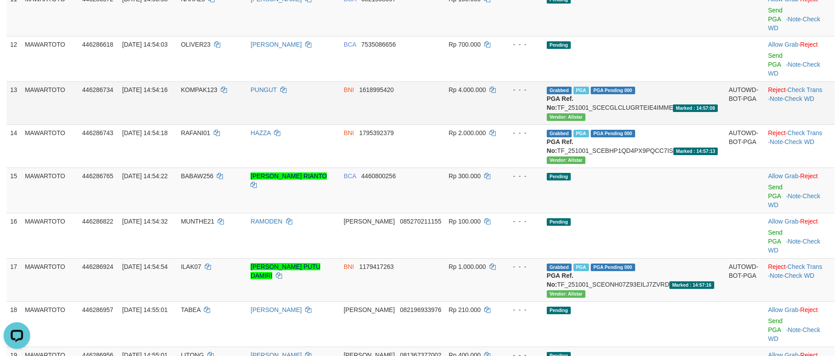
click at [639, 109] on td "Grabbed PGA PGA Pending 000 {"status":"000","data":{"unique_id":"710-446286734-…" at bounding box center [634, 102] width 182 height 43
copy td "TF_251001_SCECGLCLUGRTEIE4IMME"
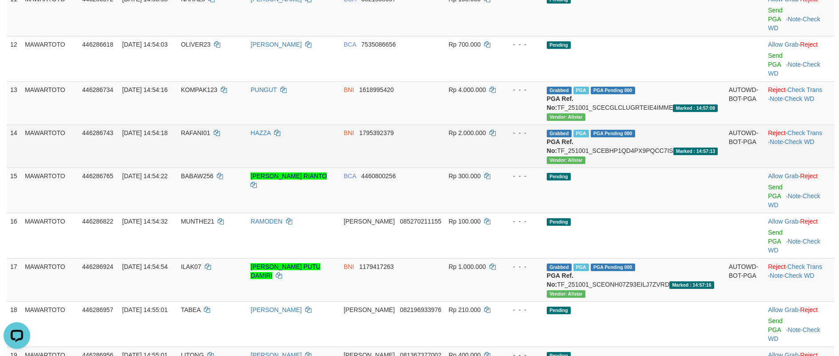
click at [641, 151] on td "Grabbed PGA PGA Pending 000 {"status":"000","data":{"unique_id":"710-446286743-…" at bounding box center [634, 145] width 182 height 43
copy td "TF_251001_SCEBHP1QD4PX9PQCC7IS"
click at [641, 151] on td "Grabbed PGA PGA Pending 000 {"status":"000","data":{"unique_id":"710-446286743-…" at bounding box center [634, 145] width 182 height 43
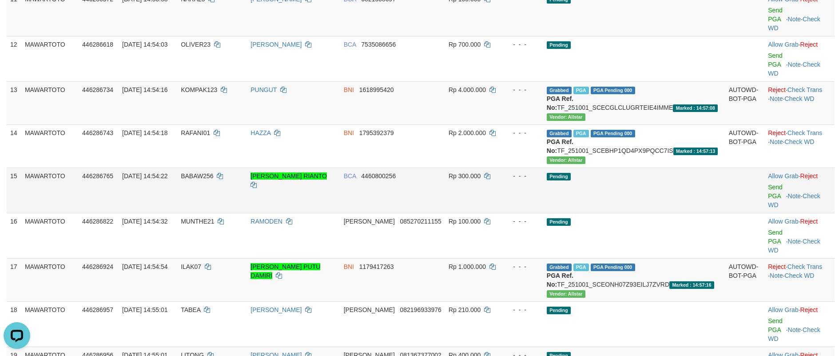
scroll to position [666, 0]
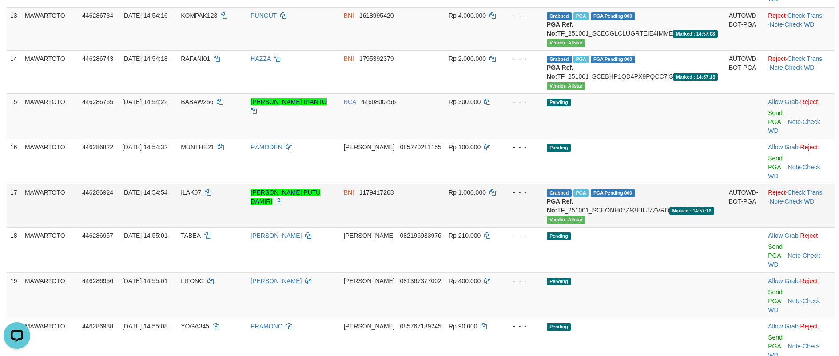
click at [685, 212] on td "Grabbed PGA PGA Pending 000 {"status":"000","data":{"unique_id":"710-446286924-…" at bounding box center [634, 205] width 182 height 43
copy td "TF_251001_SCEONH07Z93EILJ7ZVRD"
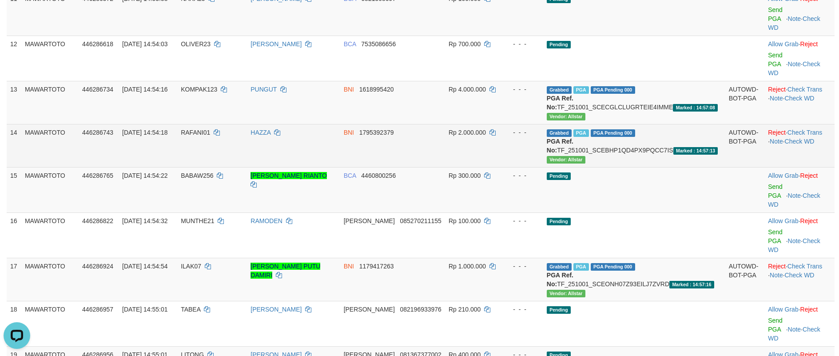
scroll to position [592, 0]
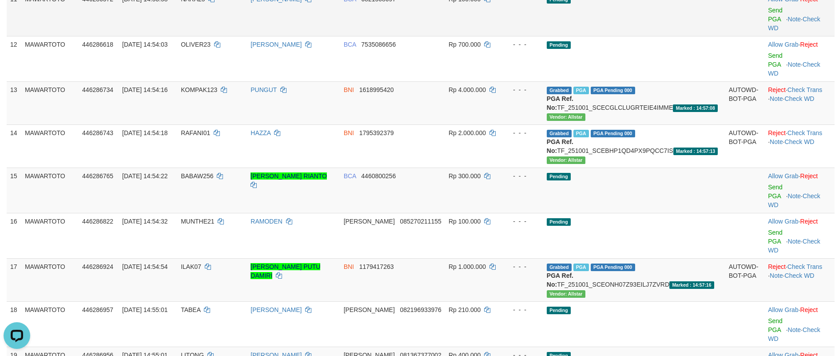
click at [212, 22] on td "NARA25" at bounding box center [212, 13] width 70 height 45
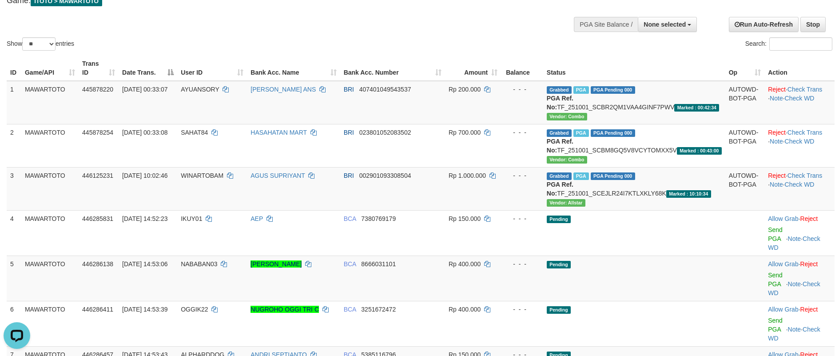
scroll to position [0, 0]
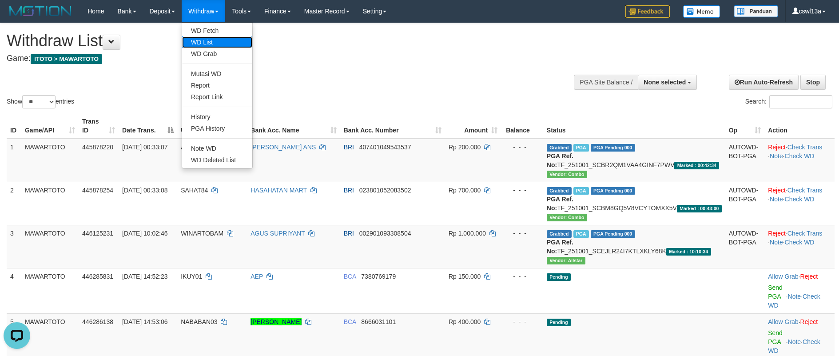
click at [199, 45] on link "WD List" at bounding box center [217, 42] width 70 height 12
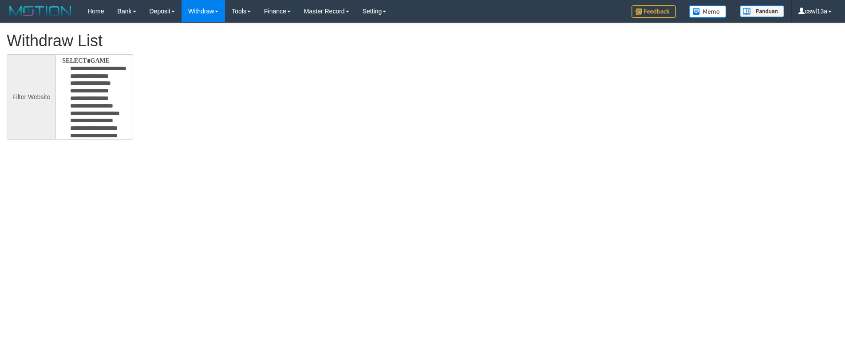
select select
